Goal: Transaction & Acquisition: Purchase product/service

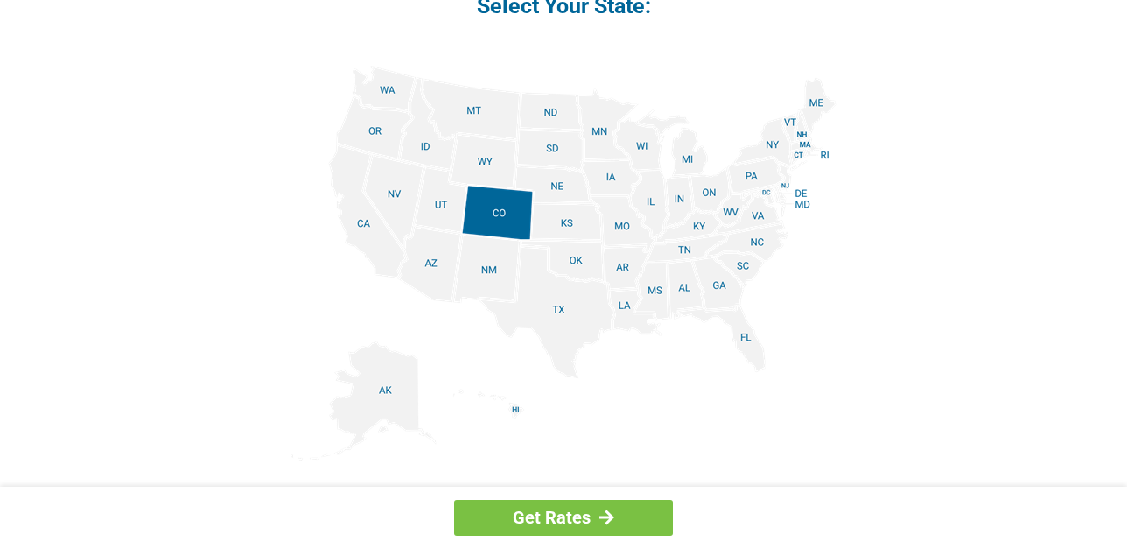
scroll to position [2123, 0]
click at [753, 176] on img at bounding box center [563, 260] width 546 height 395
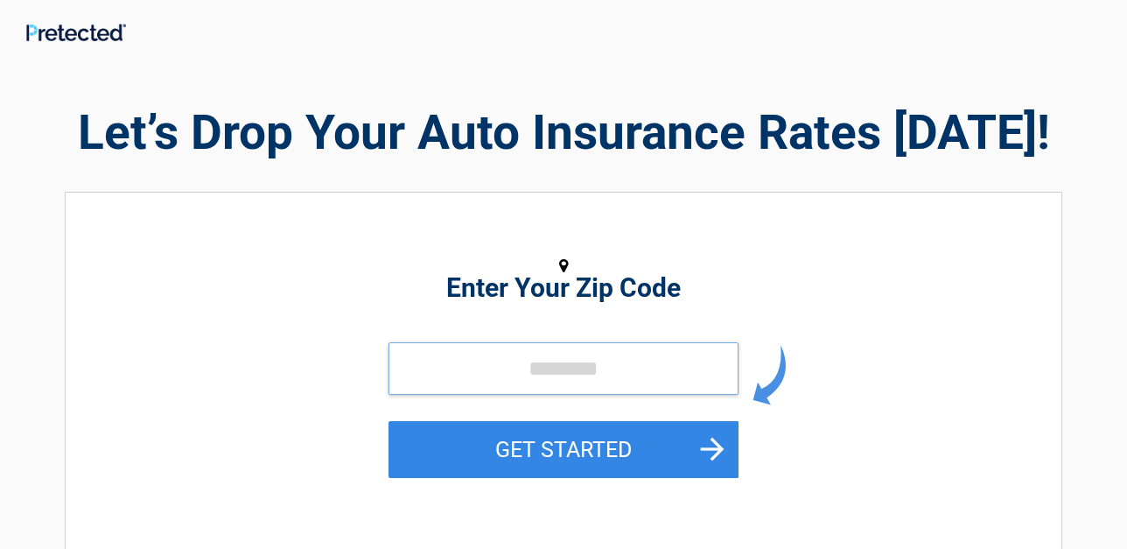
click at [424, 372] on input "tel" at bounding box center [563, 368] width 350 height 52
type input "*"
